Goal: Information Seeking & Learning: Check status

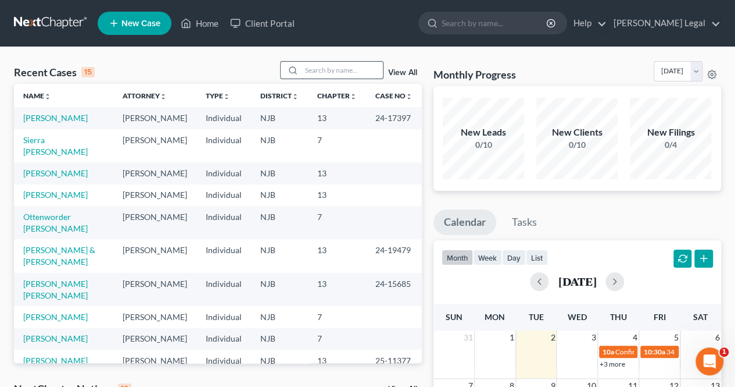
click at [331, 66] on input "search" at bounding box center [342, 70] width 81 height 17
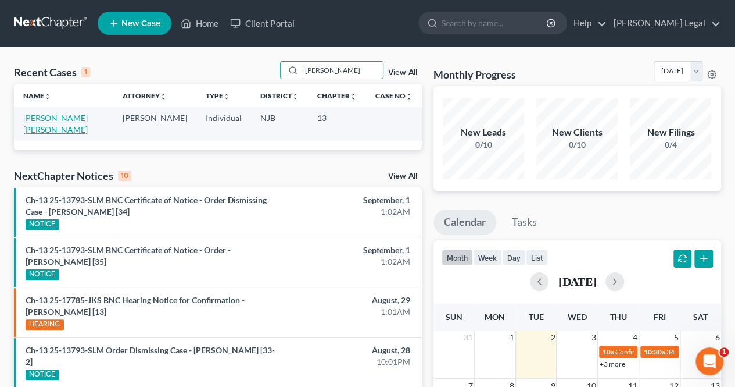
type input "[PERSON_NAME]"
click at [84, 115] on link "[PERSON_NAME] [PERSON_NAME]" at bounding box center [55, 124] width 65 height 22
select select "5"
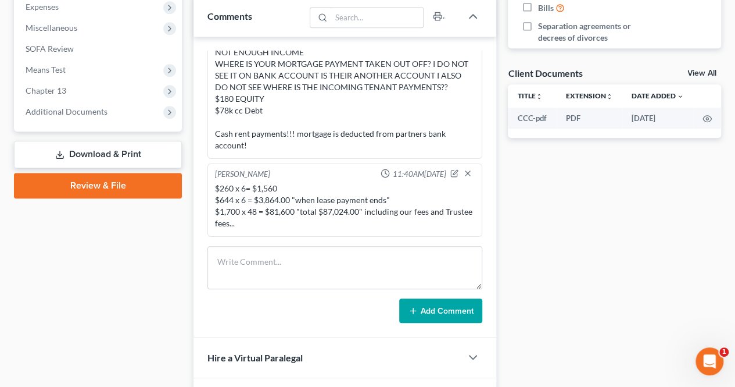
scroll to position [407, 0]
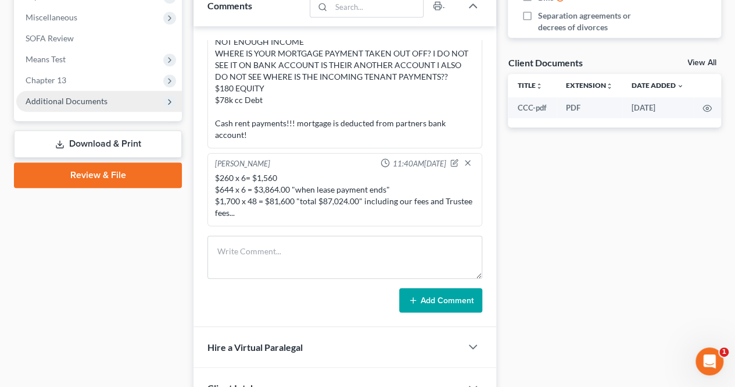
click at [95, 108] on span "Additional Documents" at bounding box center [99, 101] width 166 height 21
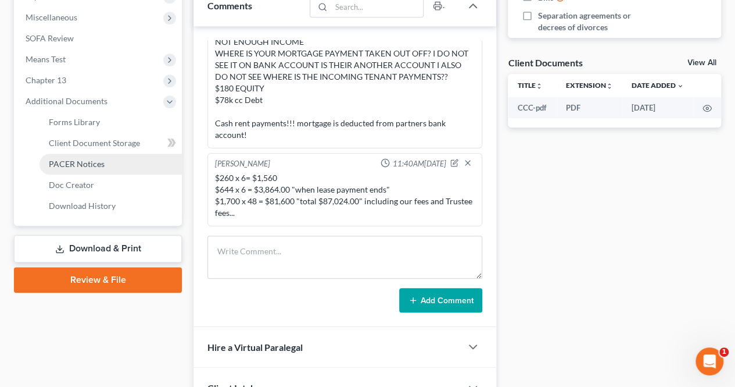
click at [86, 168] on link "PACER Notices" at bounding box center [111, 163] width 142 height 21
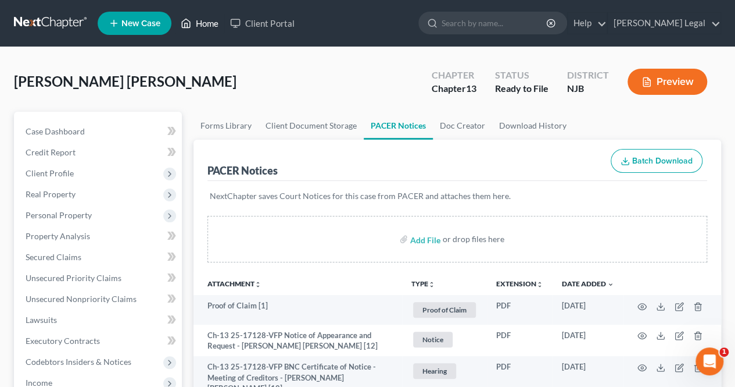
click at [181, 27] on link "Home" at bounding box center [199, 23] width 49 height 21
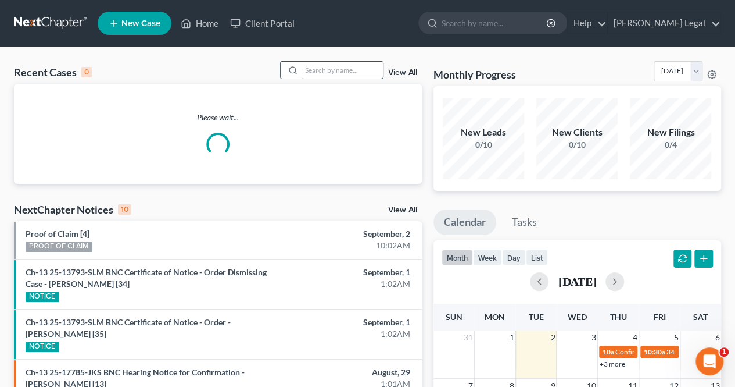
click at [309, 68] on input "search" at bounding box center [342, 70] width 81 height 17
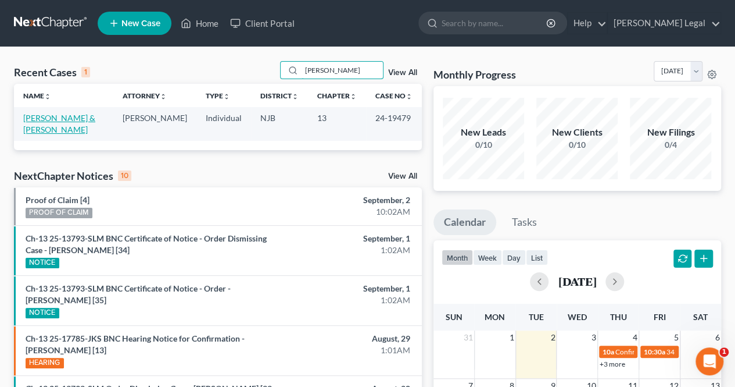
type input "[PERSON_NAME]"
click at [95, 120] on link "[PERSON_NAME] & [PERSON_NAME]" at bounding box center [59, 124] width 72 height 22
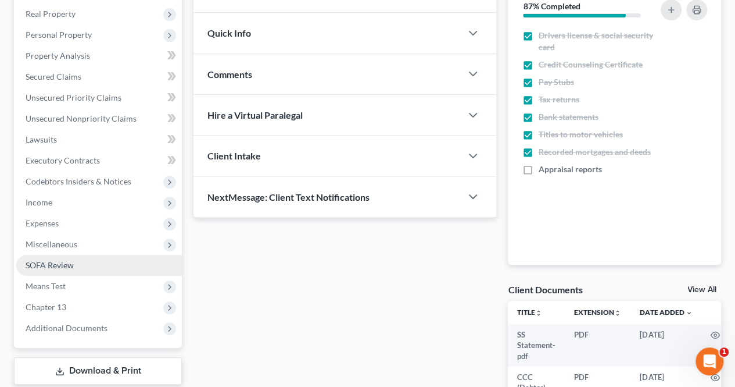
scroll to position [232, 0]
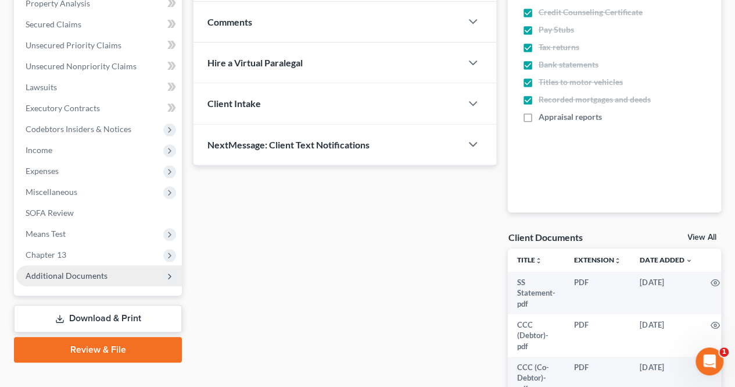
click at [88, 282] on span "Additional Documents" at bounding box center [99, 275] width 166 height 21
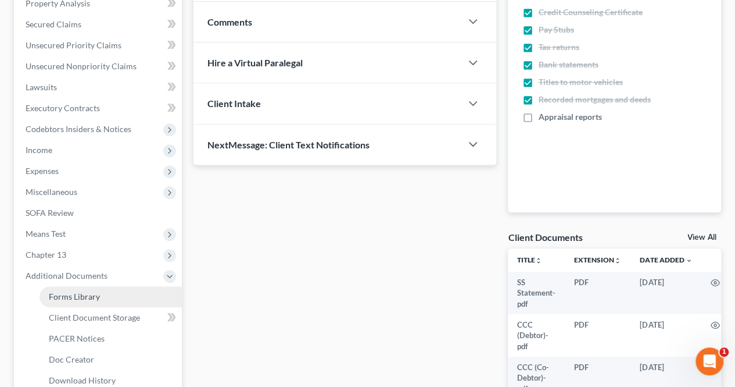
scroll to position [291, 0]
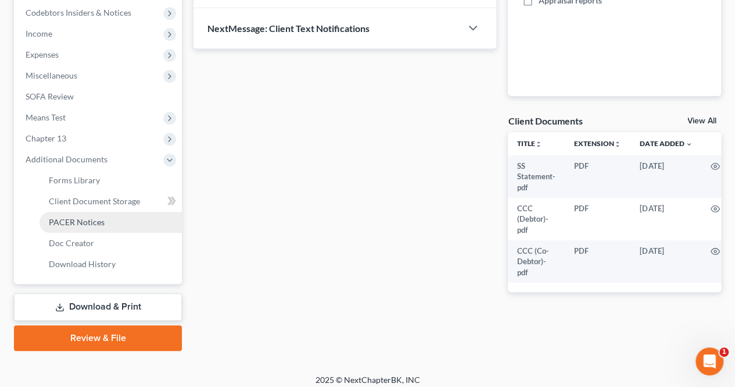
click at [127, 220] on link "PACER Notices" at bounding box center [111, 222] width 142 height 21
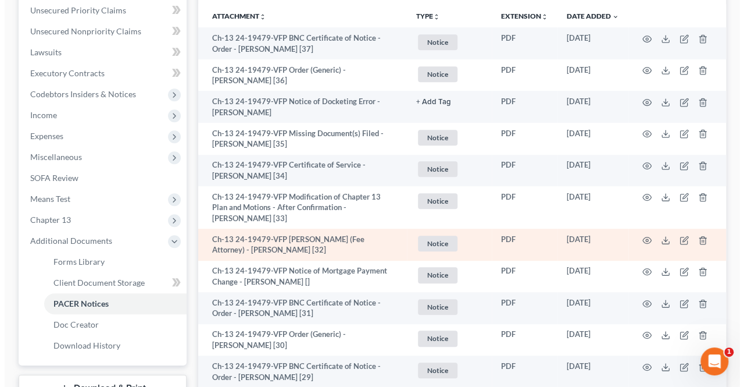
scroll to position [232, 0]
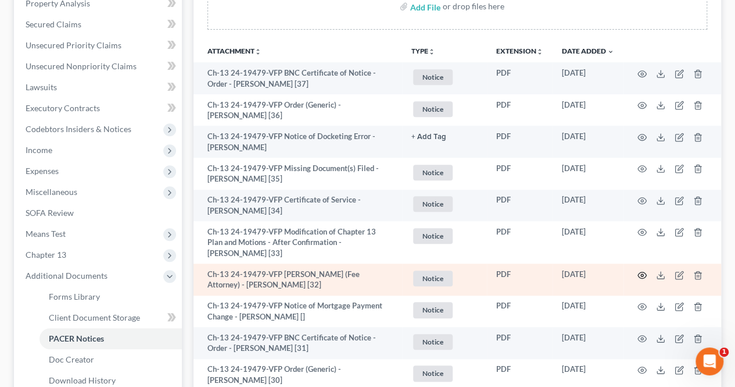
click at [645, 275] on icon "button" at bounding box center [642, 274] width 9 height 6
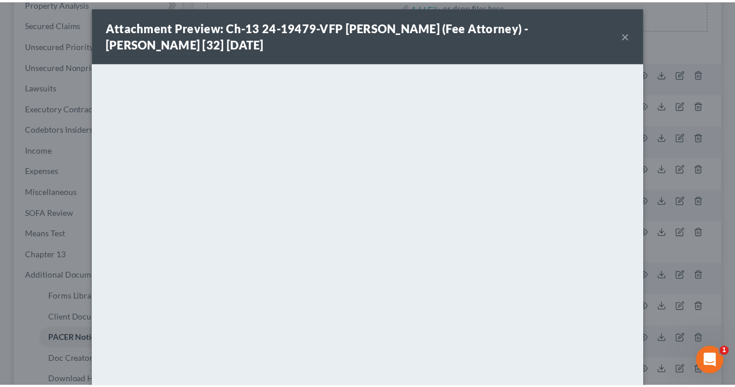
scroll to position [0, 0]
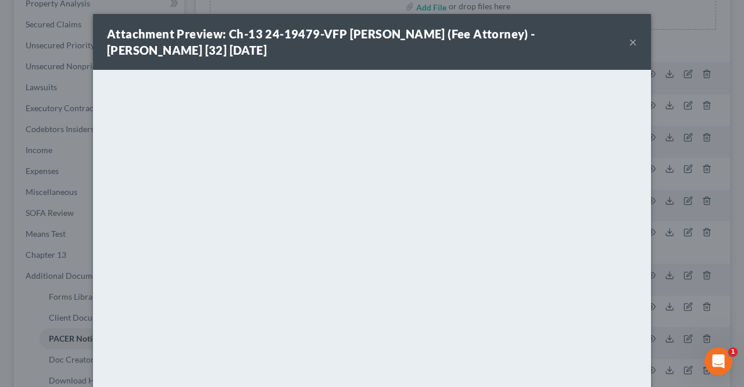
click at [629, 41] on button "×" at bounding box center [633, 42] width 8 height 14
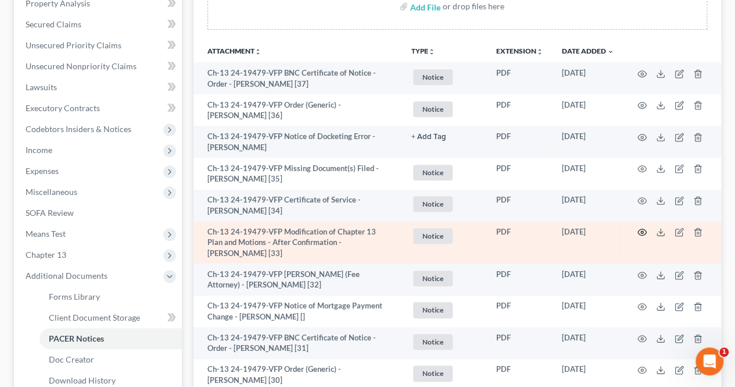
click at [640, 231] on icon "button" at bounding box center [642, 231] width 9 height 9
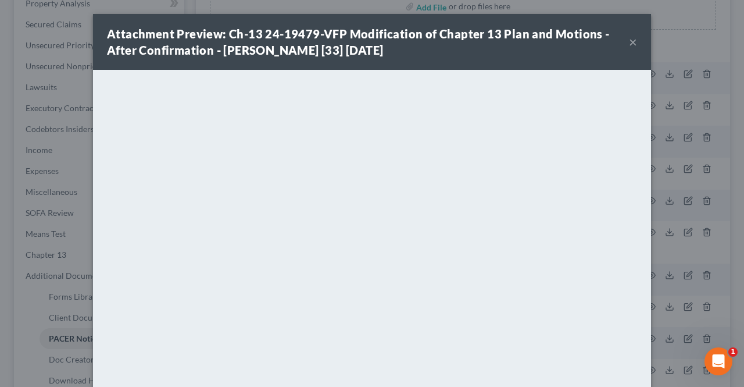
click at [630, 40] on button "×" at bounding box center [633, 42] width 8 height 14
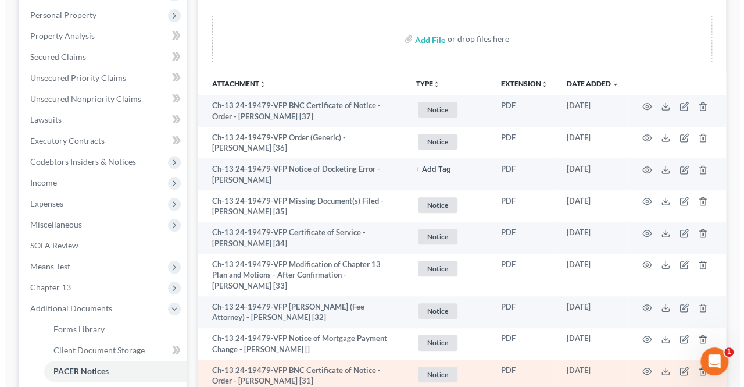
scroll to position [174, 0]
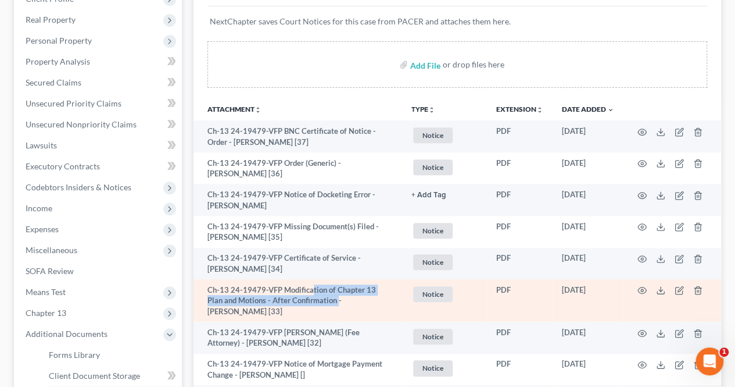
drag, startPoint x: 315, startPoint y: 289, endPoint x: 320, endPoint y: 294, distance: 6.2
click at [321, 299] on td "Ch-13 24-19479-VFP Modification of Chapter 13 Plan and Motions - After Confirma…" at bounding box center [298, 300] width 209 height 42
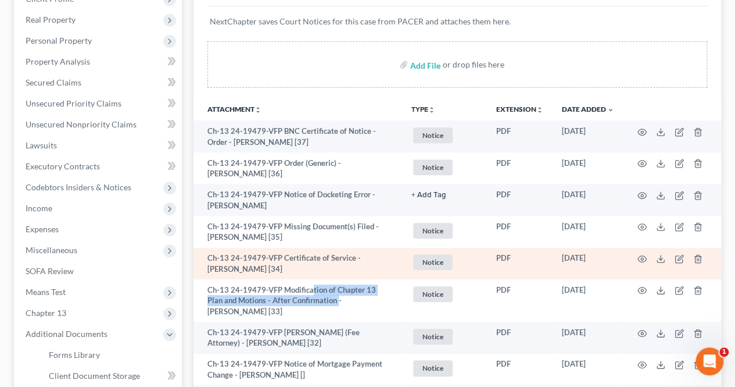
drag, startPoint x: 315, startPoint y: 254, endPoint x: 337, endPoint y: 266, distance: 25.0
click at [337, 266] on td "Ch-13 24-19479-VFP Certificate of Service - [PERSON_NAME] [34]" at bounding box center [298, 264] width 209 height 32
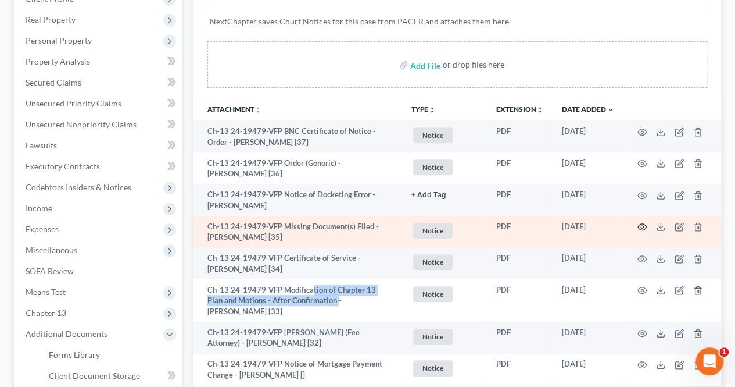
click at [640, 226] on icon "button" at bounding box center [642, 226] width 9 height 9
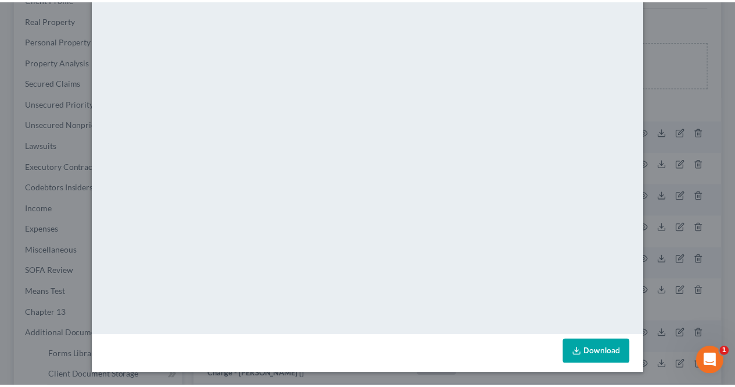
scroll to position [0, 0]
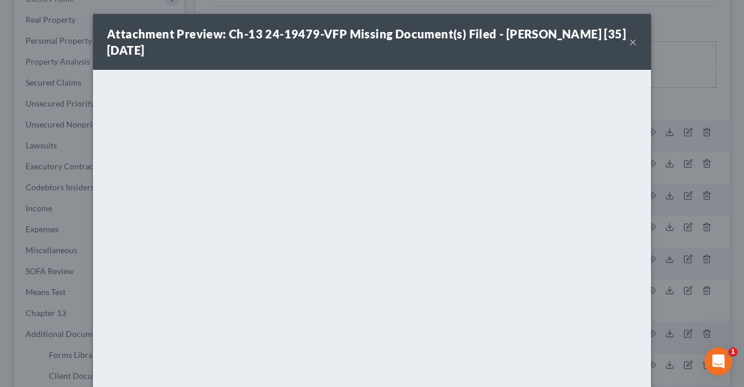
click at [629, 38] on button "×" at bounding box center [633, 42] width 8 height 14
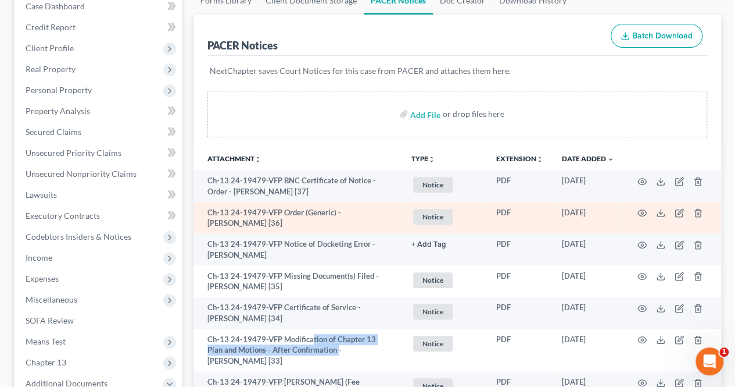
scroll to position [116, 0]
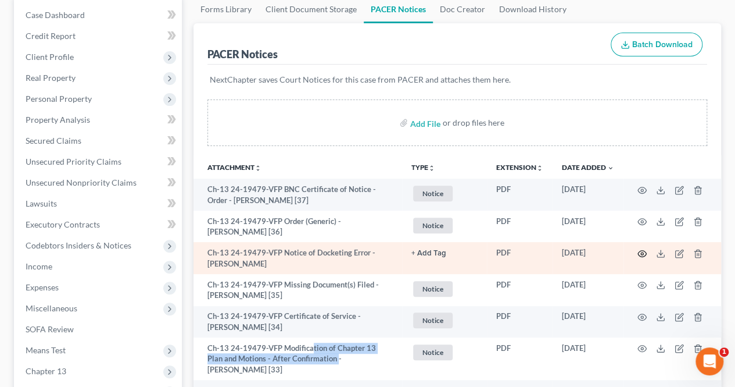
click at [642, 252] on circle "button" at bounding box center [642, 253] width 2 height 2
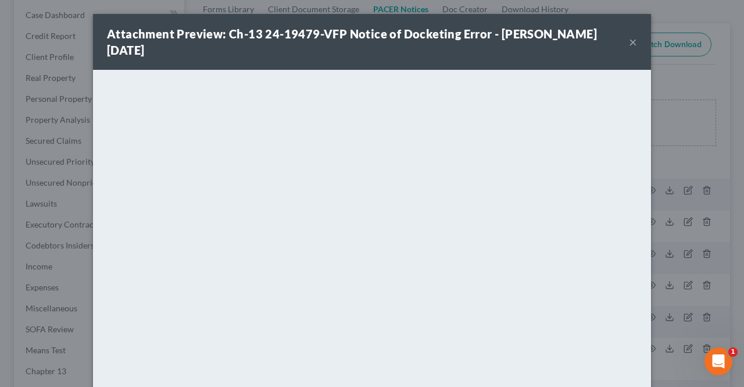
click at [629, 44] on button "×" at bounding box center [633, 42] width 8 height 14
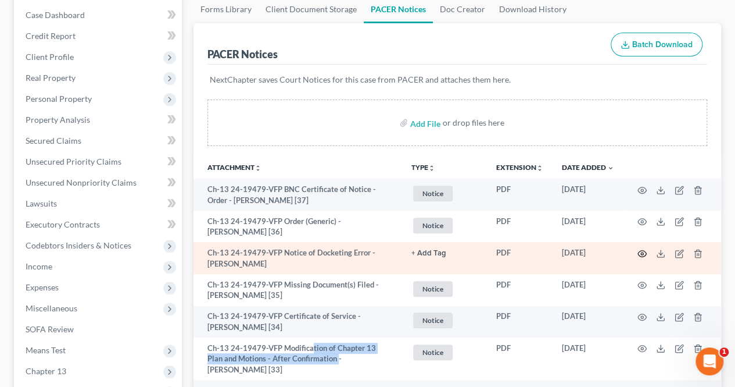
click at [644, 254] on icon "button" at bounding box center [642, 253] width 9 height 9
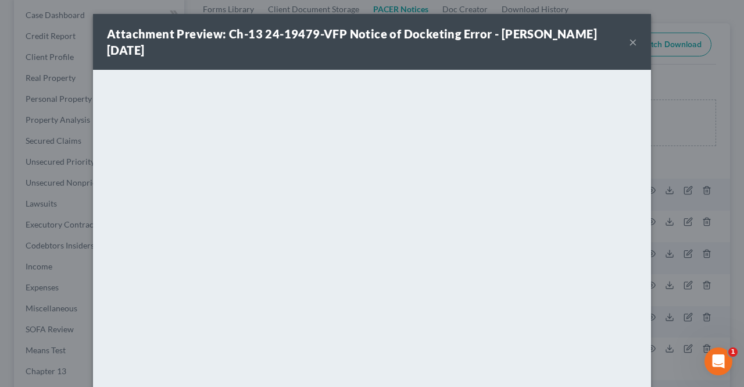
click at [630, 41] on button "×" at bounding box center [633, 42] width 8 height 14
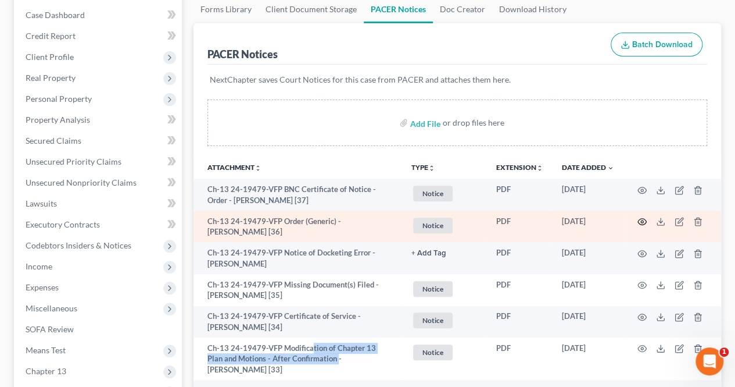
click at [645, 221] on icon "button" at bounding box center [642, 221] width 9 height 9
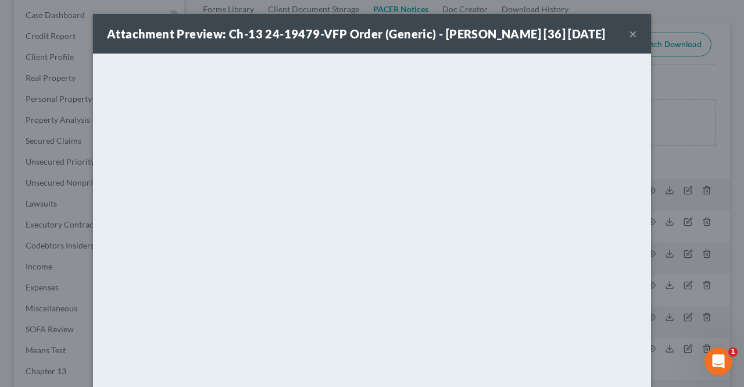
click at [632, 41] on button "×" at bounding box center [633, 34] width 8 height 14
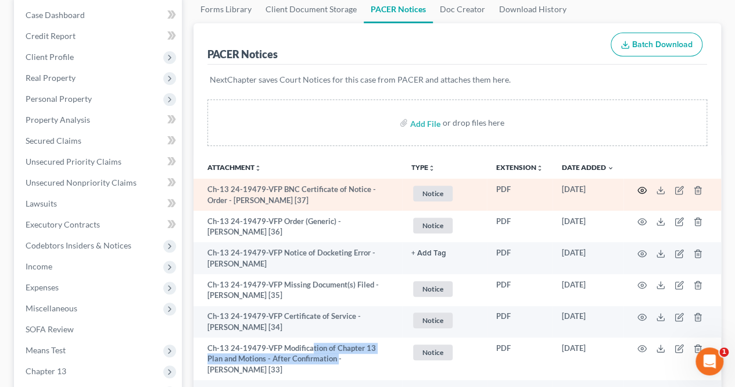
click at [642, 191] on icon "button" at bounding box center [642, 189] width 9 height 9
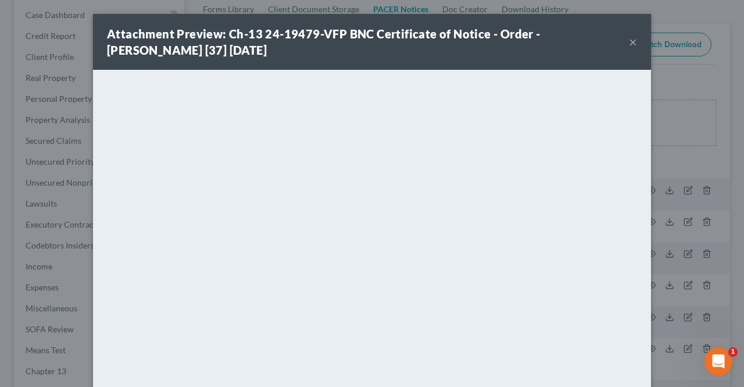
click at [629, 44] on button "×" at bounding box center [633, 42] width 8 height 14
